Goal: Check status

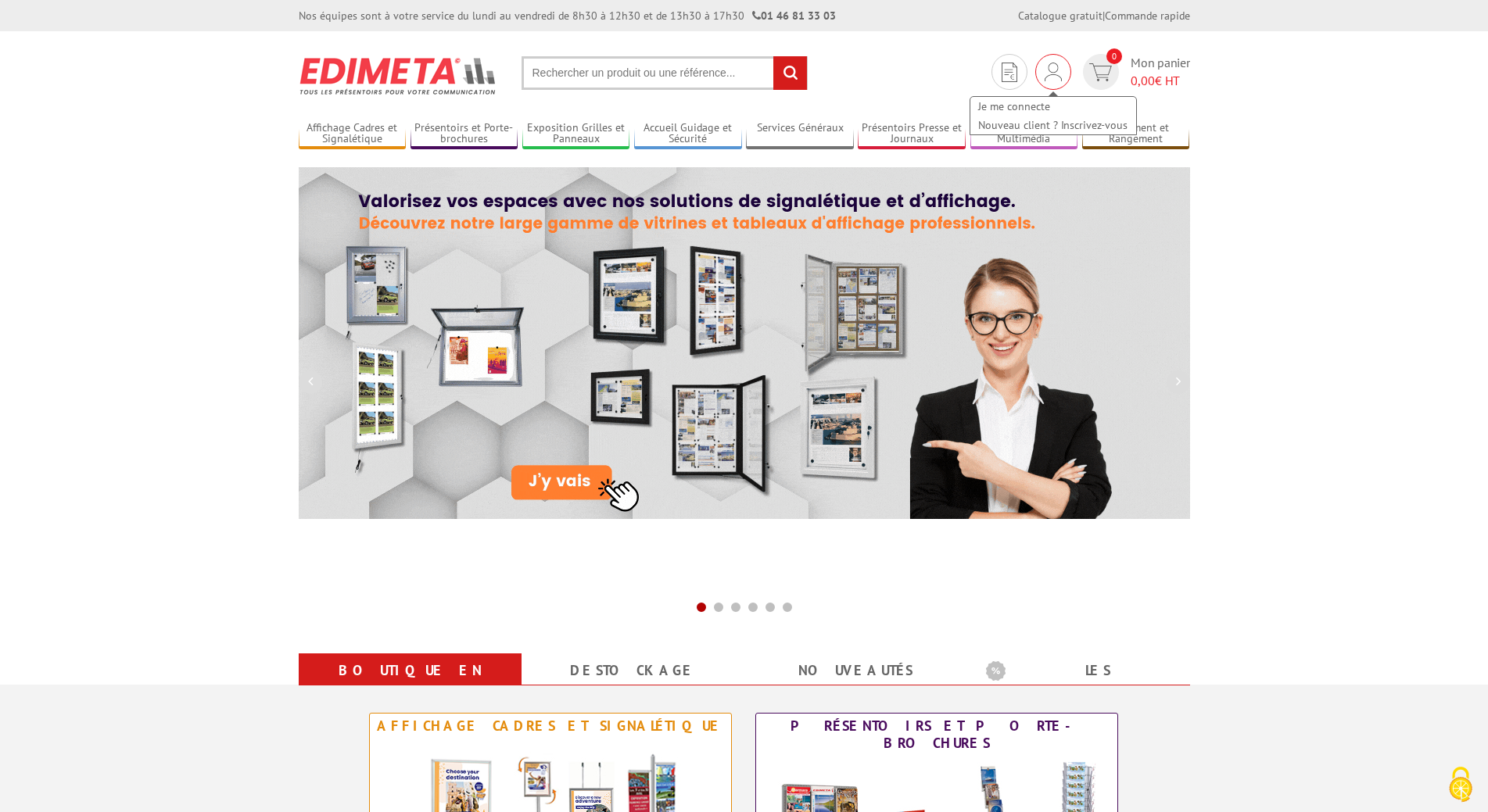
click at [1048, 75] on img at bounding box center [1053, 72] width 17 height 19
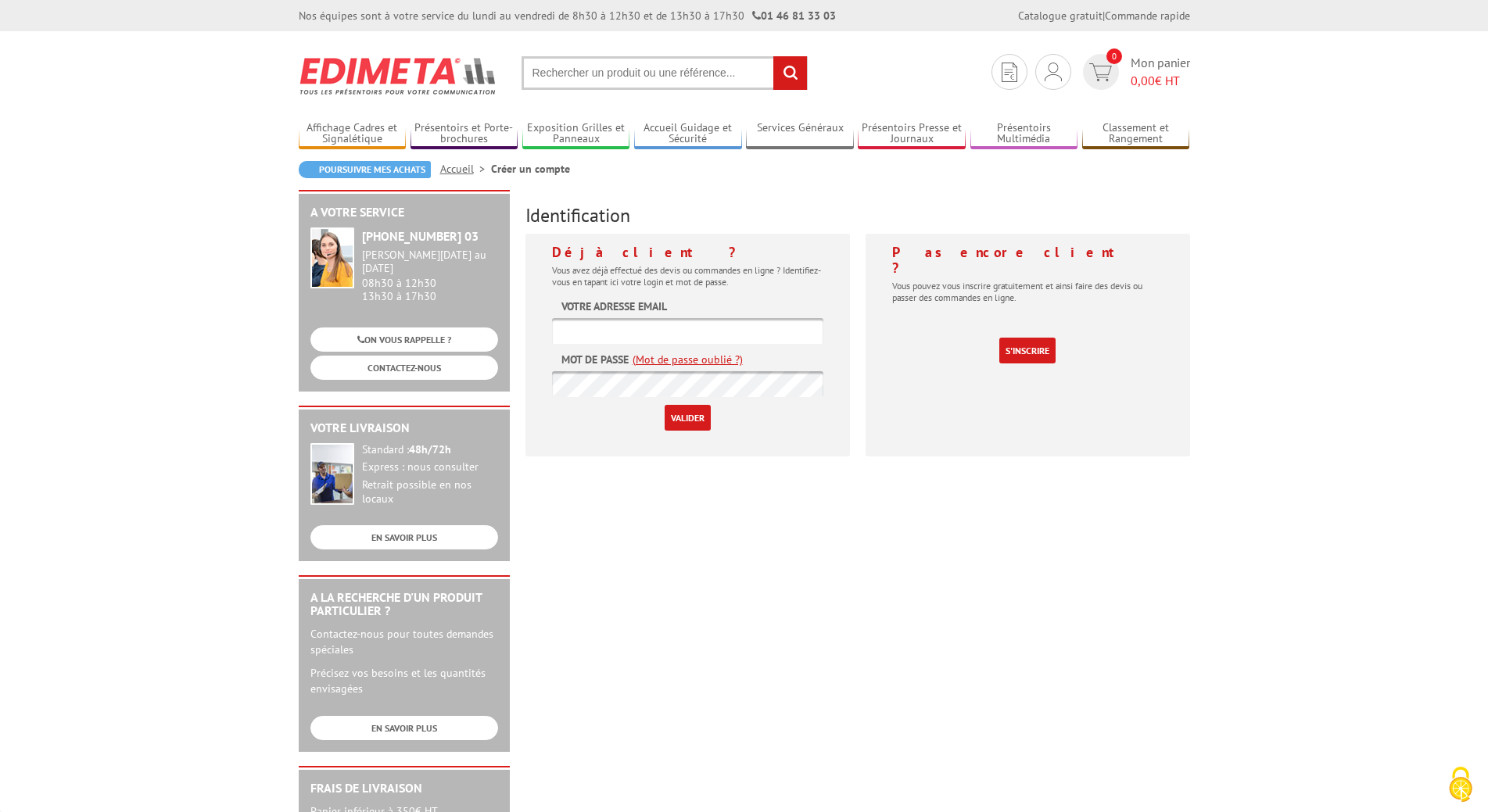
click at [638, 310] on label "Votre adresse email" at bounding box center [615, 306] width 106 height 15
type input "appros@bkevent.fr"
click at [690, 418] on input "Valider" at bounding box center [687, 418] width 46 height 26
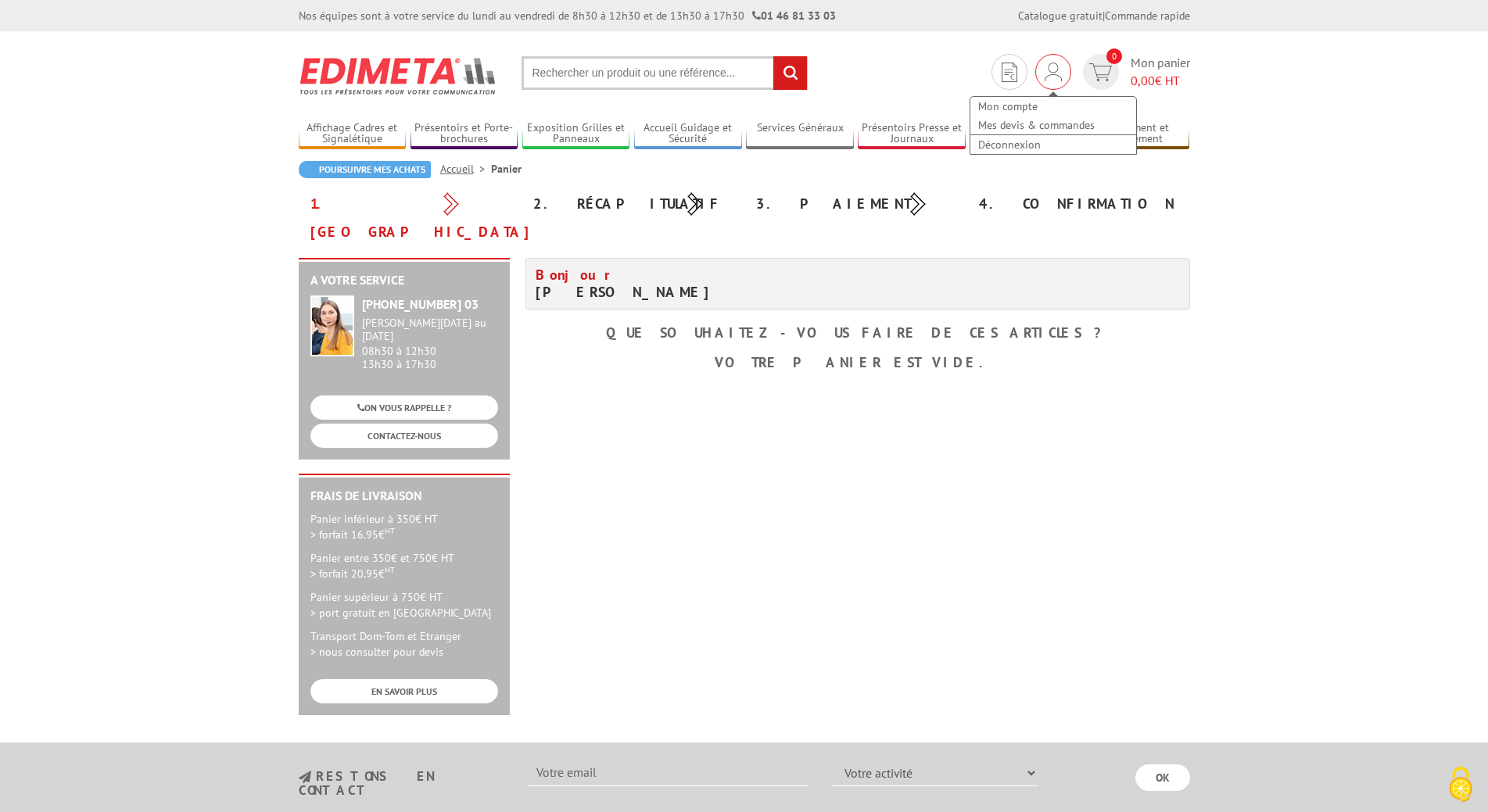
click at [1050, 71] on img at bounding box center [1053, 72] width 17 height 19
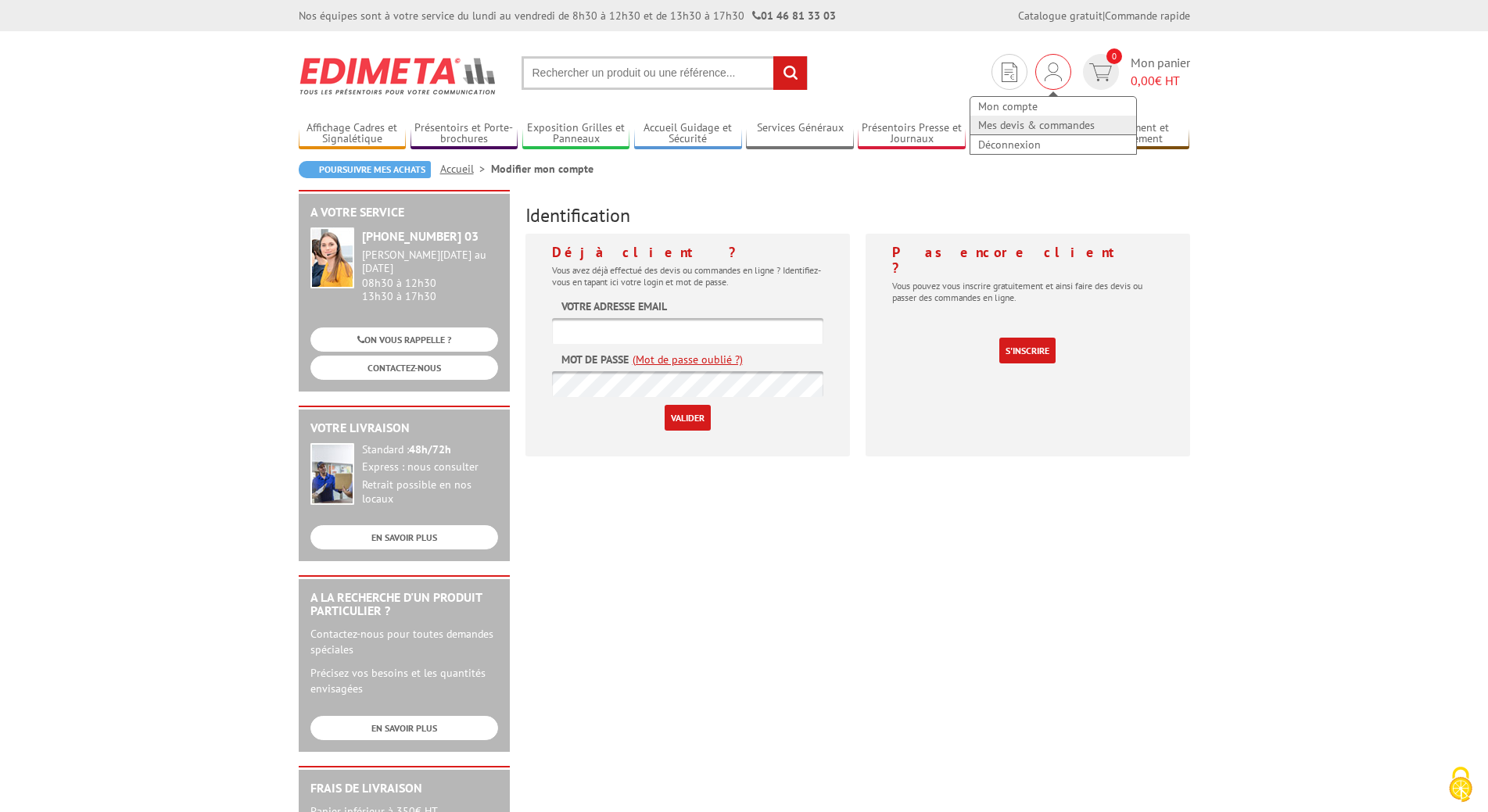
type input "appros@bkevent.fr"
click at [1024, 122] on link "Mes devis & commandes" at bounding box center [1054, 124] width 166 height 19
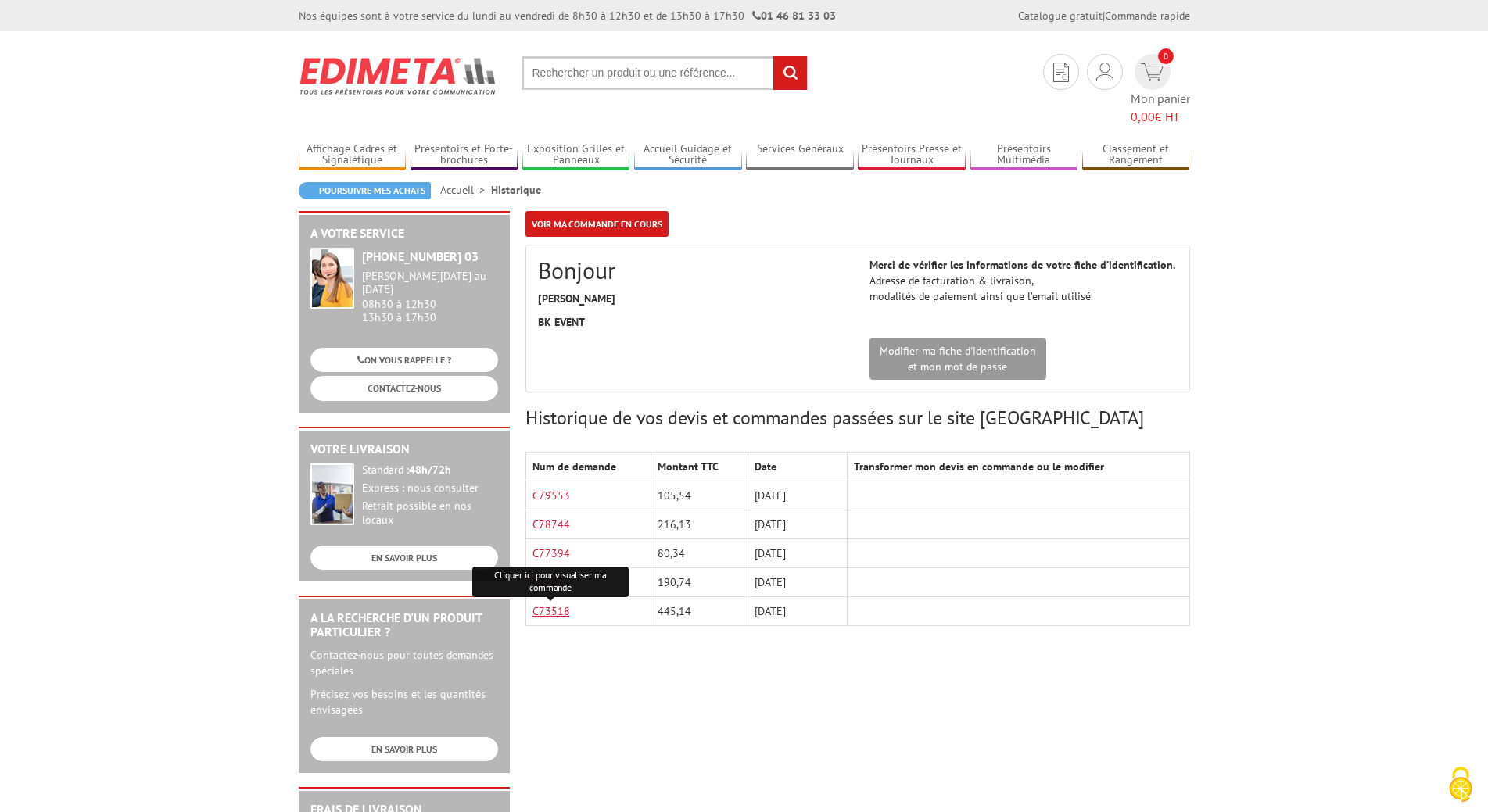
click at [557, 604] on link "C73518" at bounding box center [551, 610] width 37 height 14
click at [697, 634] on div "A votre service [PHONE_NUMBER] 03 [PERSON_NAME][DATE] au [DATE] 08h30 à 12h30 1…" at bounding box center [745, 627] width 907 height 833
click at [563, 575] on link "C77072" at bounding box center [551, 582] width 37 height 14
